Goal: Check status: Check status

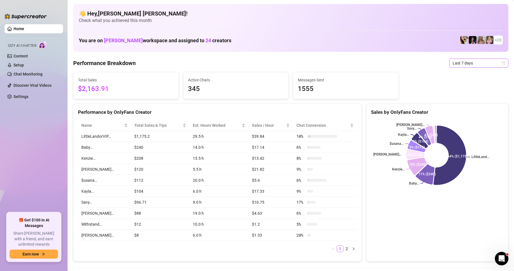
click at [500, 66] on div "Last 7 days" at bounding box center [478, 63] width 59 height 9
click at [465, 111] on div "Custom date" at bounding box center [474, 110] width 50 height 6
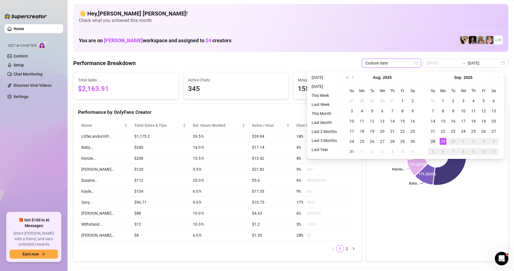
type input "[DATE]"
click at [435, 142] on div "28" at bounding box center [433, 141] width 7 height 7
click at [435, 142] on icon at bounding box center [450, 155] width 32 height 59
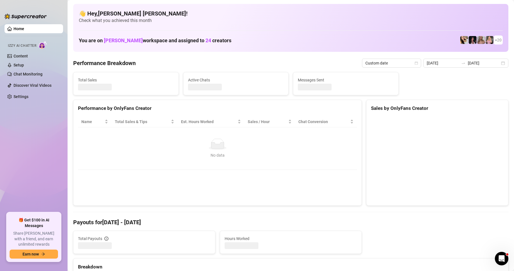
type input "[DATE]"
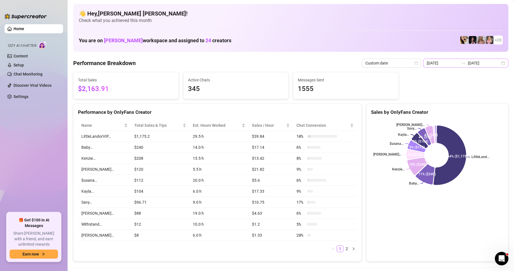
click at [498, 62] on div "[DATE] [DATE]" at bounding box center [465, 63] width 85 height 9
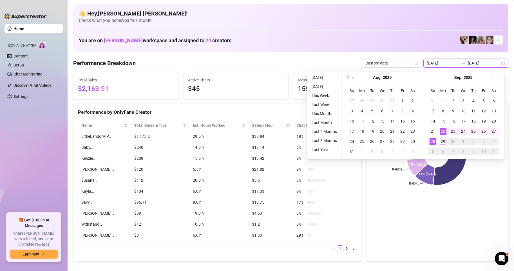
type input "[DATE]"
click at [434, 142] on div "28" at bounding box center [433, 141] width 7 height 7
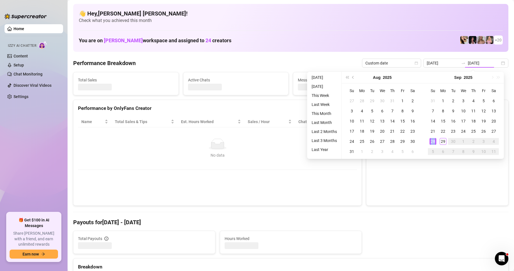
type input "[DATE]"
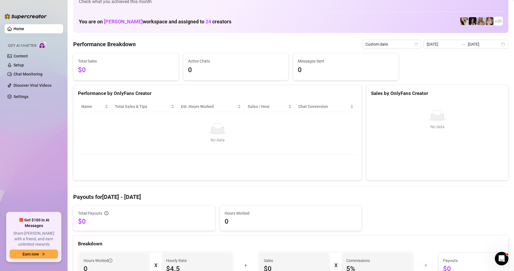
scroll to position [28, 0]
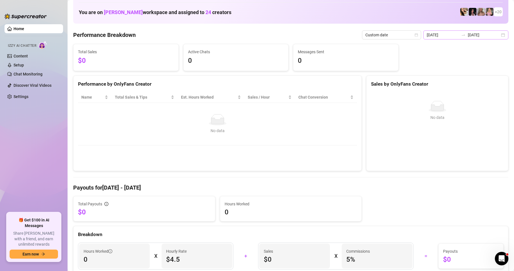
click at [500, 34] on div "[DATE] [DATE]" at bounding box center [465, 34] width 85 height 9
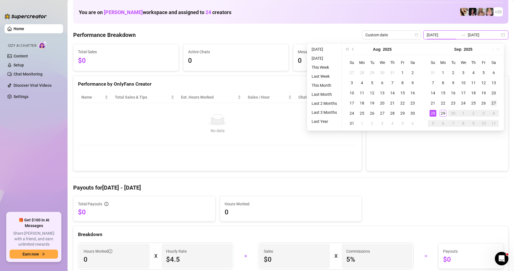
type input "[DATE]"
click at [493, 104] on div "27" at bounding box center [493, 103] width 7 height 7
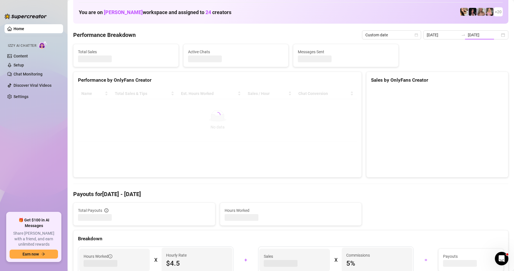
type input "[DATE]"
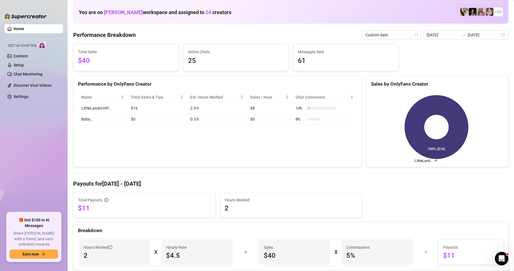
scroll to position [0, 0]
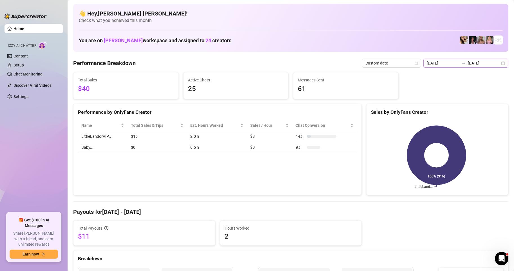
click at [500, 63] on div "[DATE] [DATE]" at bounding box center [465, 63] width 85 height 9
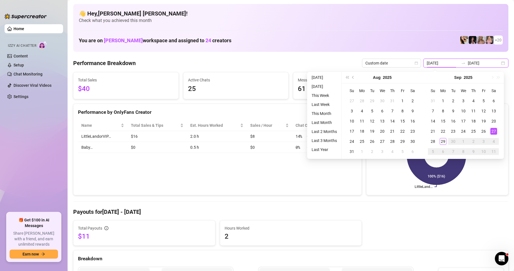
type input "[DATE]"
